Goal: Obtain resource: Download file/media

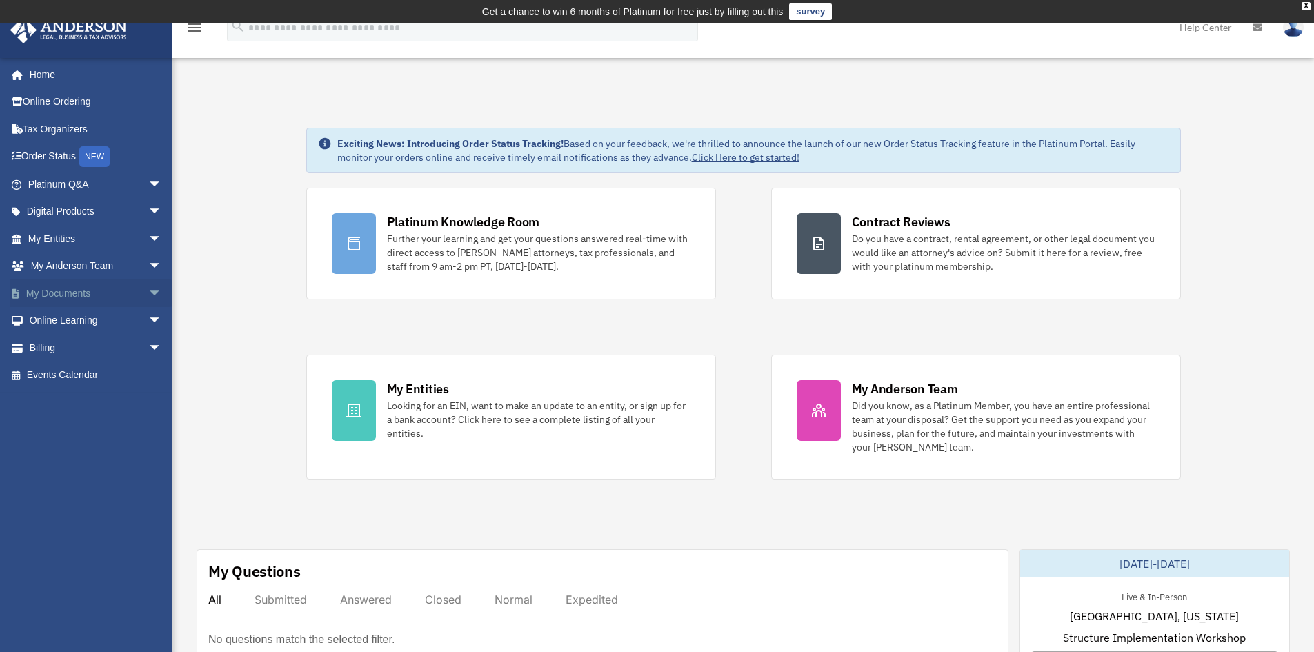
click at [149, 294] on span "arrow_drop_down" at bounding box center [162, 293] width 28 height 28
click at [54, 321] on link "Box" at bounding box center [100, 321] width 163 height 28
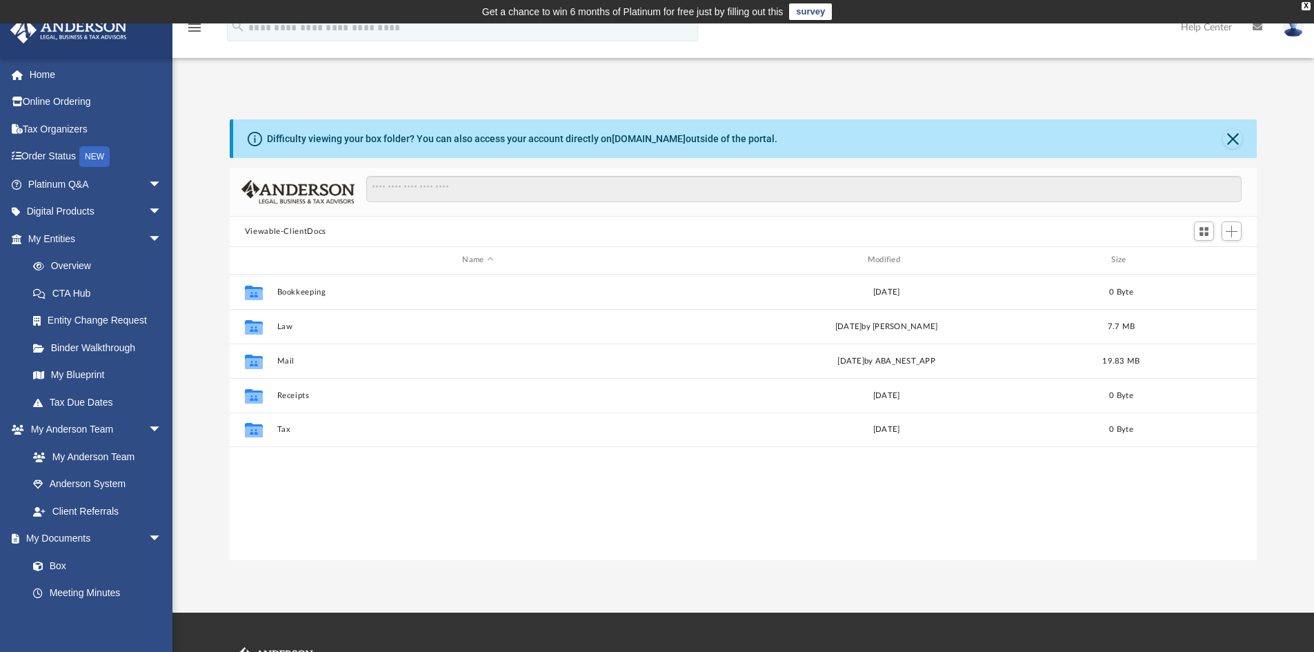
scroll to position [303, 1016]
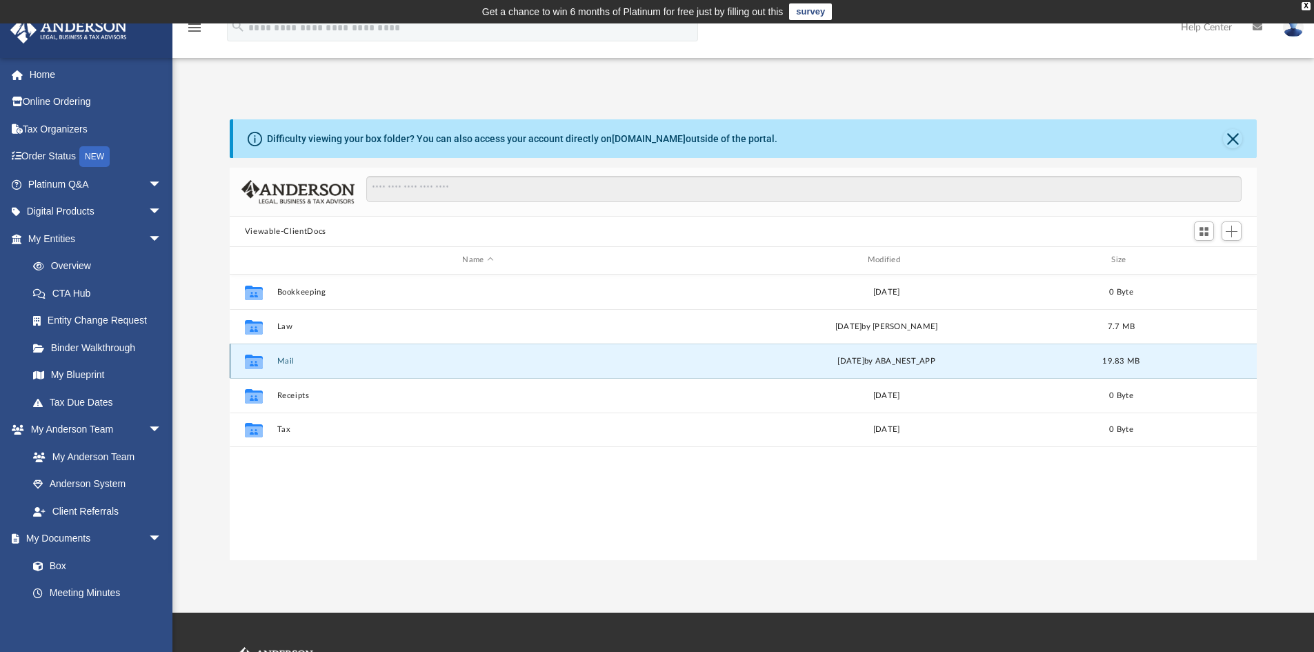
click at [300, 361] on button "Mail" at bounding box center [478, 360] width 402 height 9
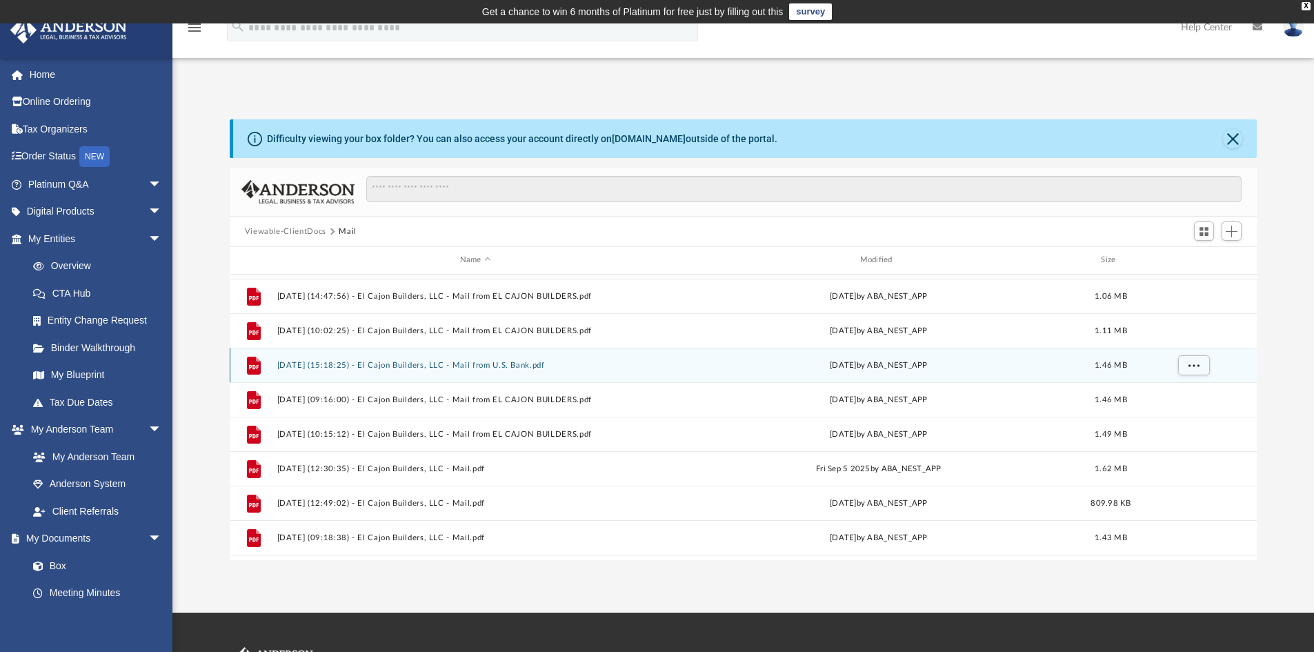
scroll to position [473, 0]
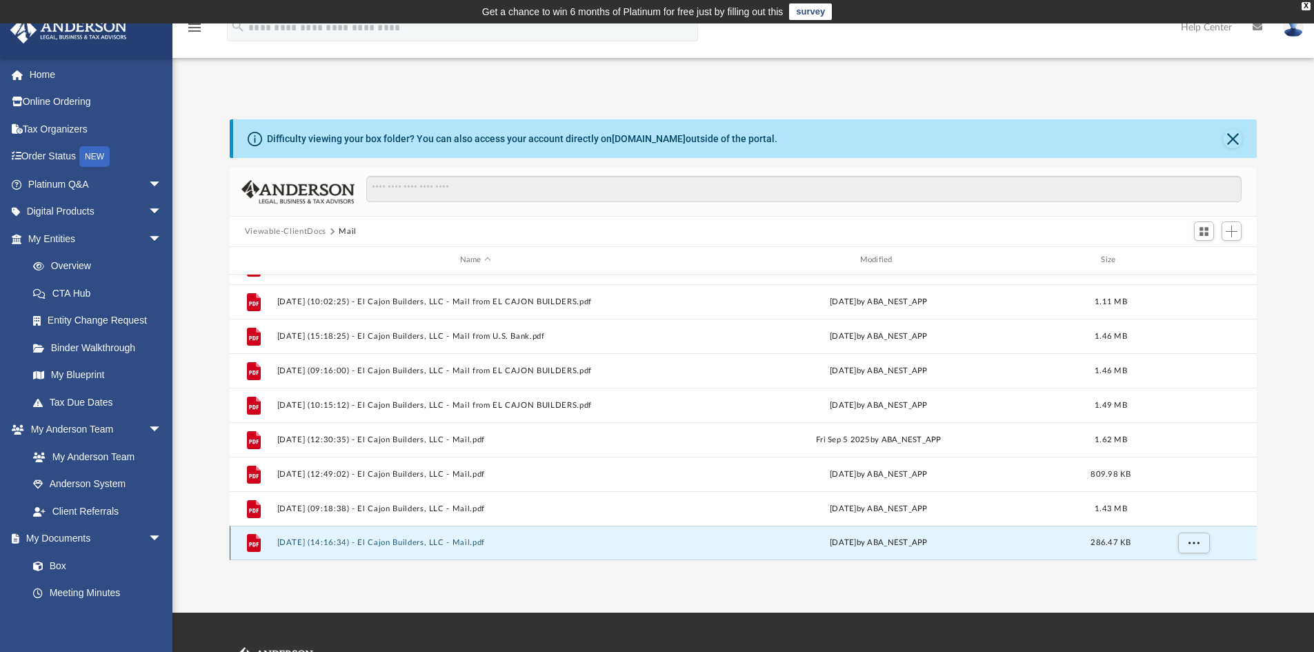
click at [394, 545] on button "2025.10.06 (14:16:34) - El Cajon Builders, LLC - Mail.pdf" at bounding box center [475, 542] width 397 height 9
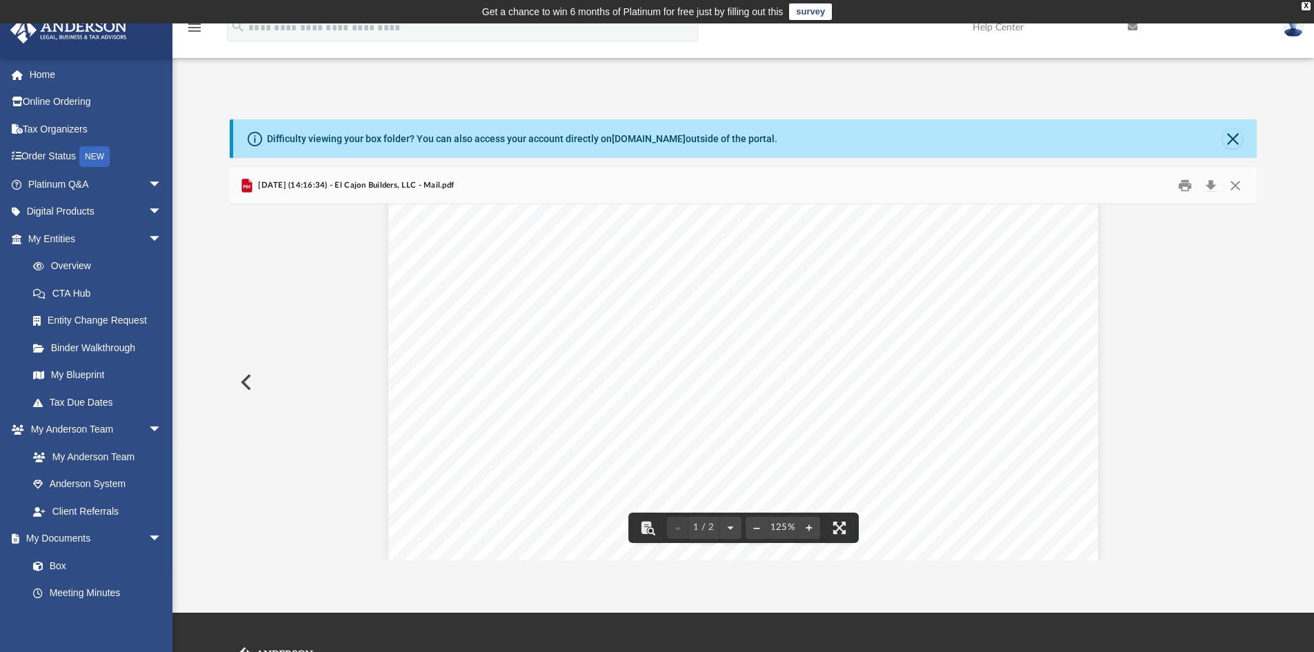
scroll to position [0, 0]
click at [46, 74] on link "Home" at bounding box center [96, 75] width 173 height 28
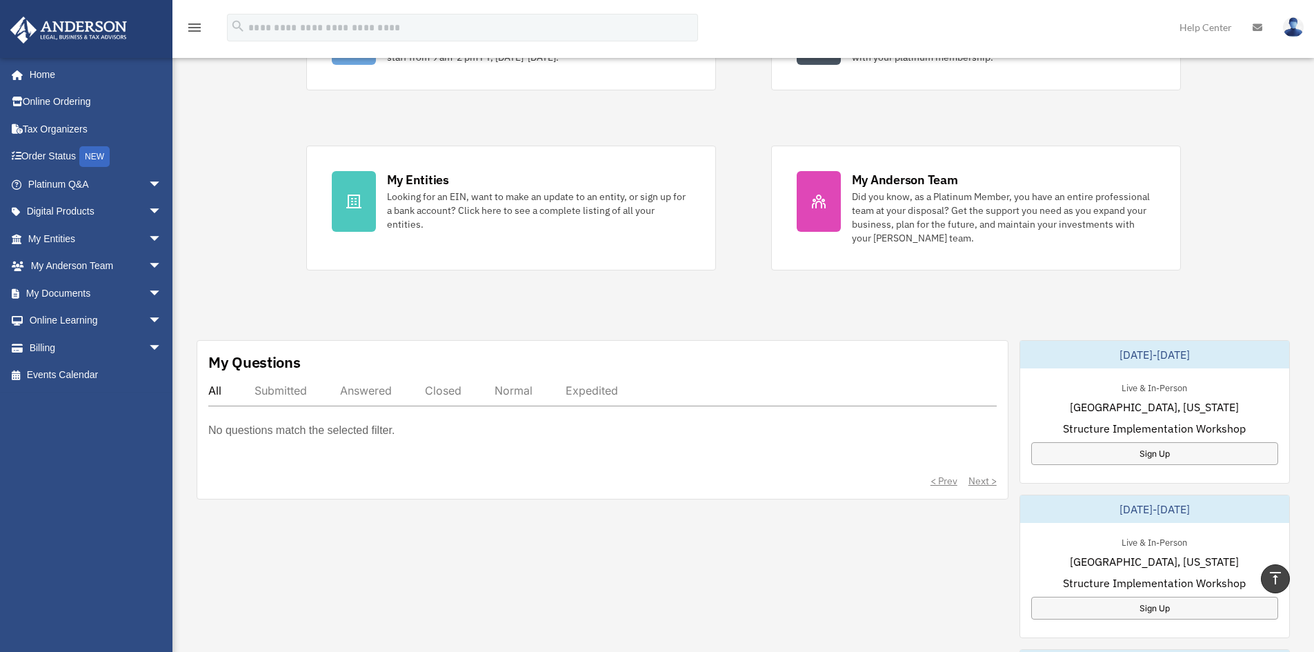
scroll to position [207, 0]
